Goal: Task Accomplishment & Management: Complete application form

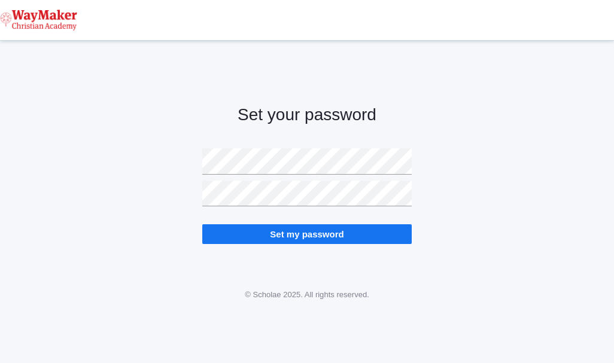
click at [315, 237] on input "Set my password" at bounding box center [306, 234] width 209 height 20
